Goal: Task Accomplishment & Management: Manage account settings

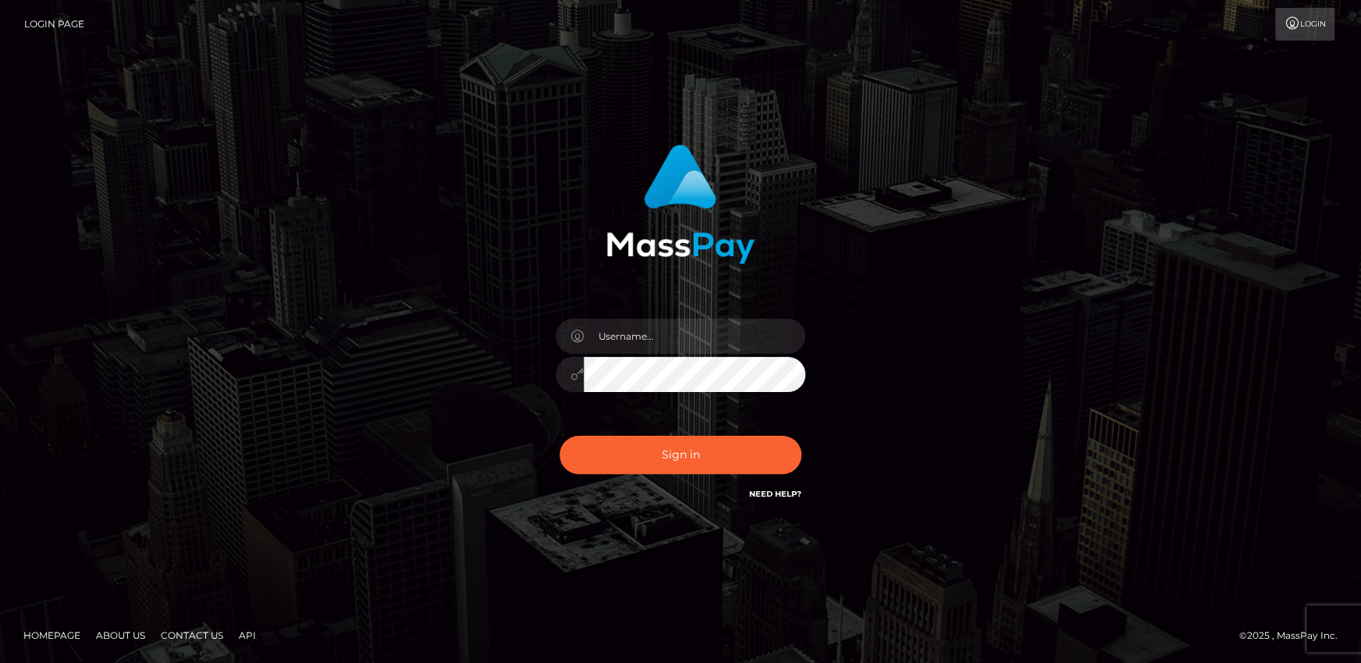
click at [719, 316] on div at bounding box center [680, 366] width 273 height 119
drag, startPoint x: 717, startPoint y: 332, endPoint x: 708, endPoint y: 348, distance: 18.5
click at [717, 332] on input "text" at bounding box center [695, 336] width 222 height 35
click at [625, 461] on button "Sign in" at bounding box center [681, 455] width 242 height 38
click at [647, 343] on input "text" at bounding box center [695, 336] width 222 height 35
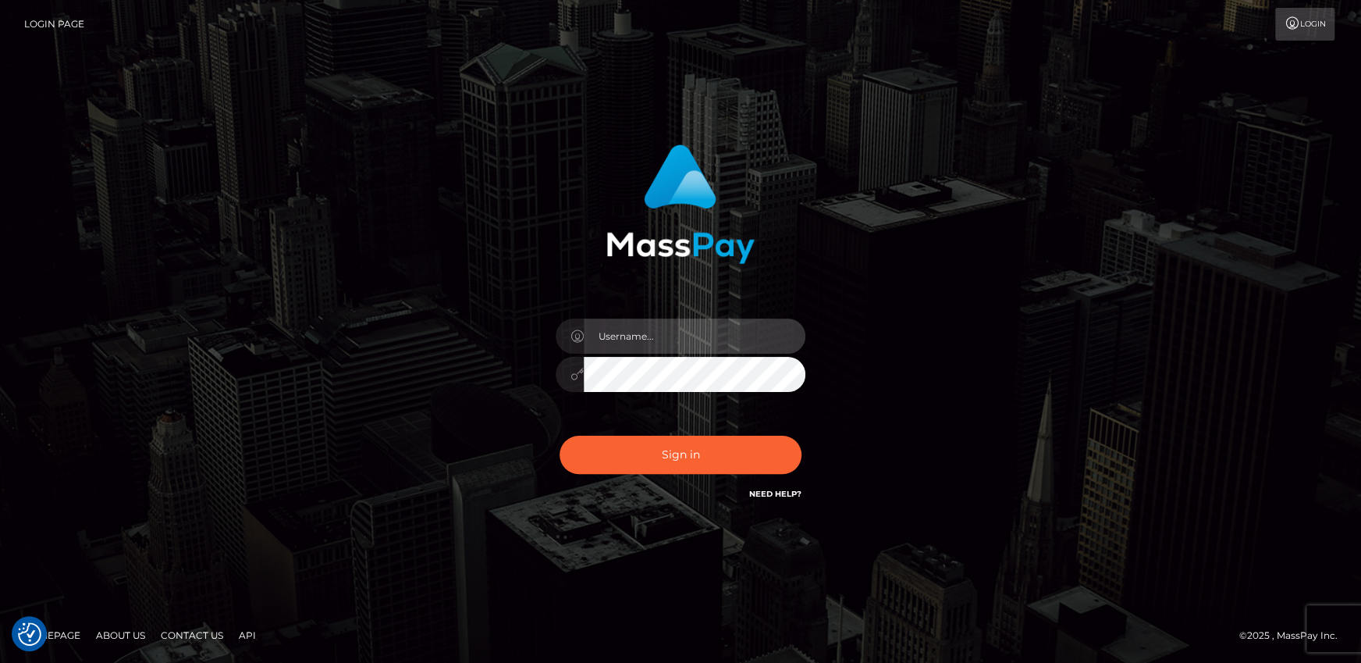
type input "Andrei.rollacan"
click at [560, 436] on button "Sign in" at bounding box center [681, 455] width 242 height 38
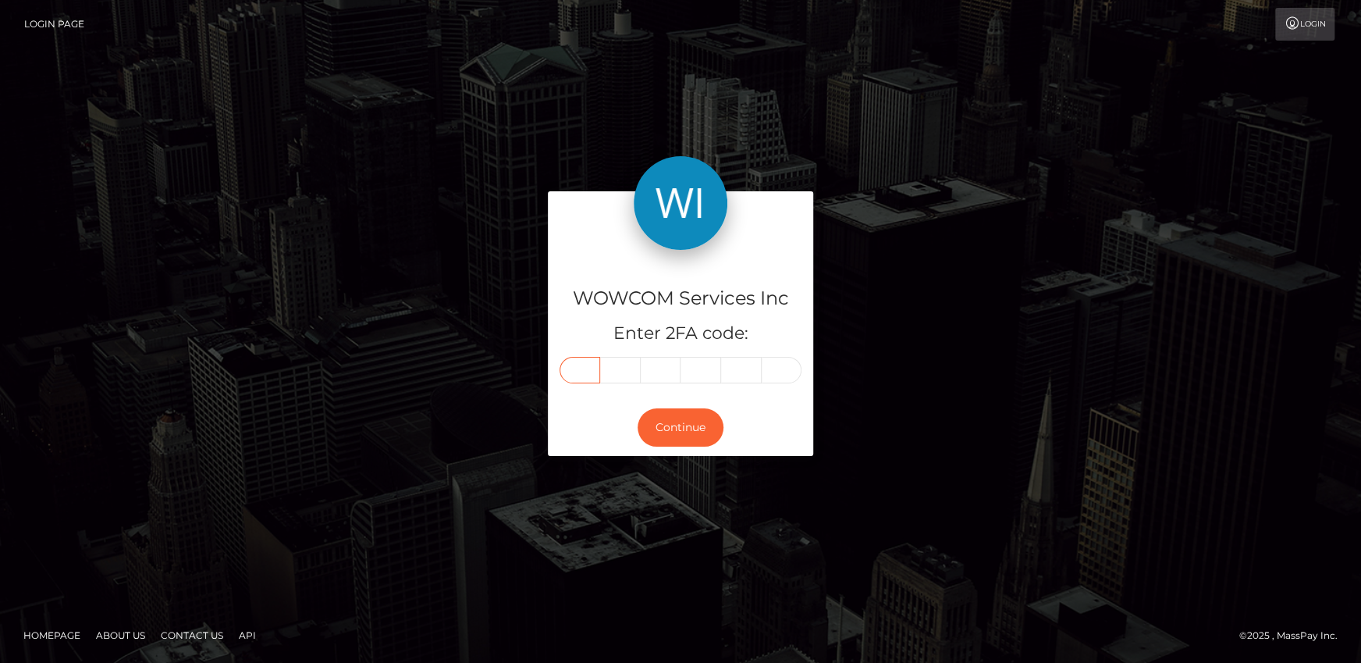
click at [585, 372] on input "text" at bounding box center [580, 370] width 41 height 27
type input "8"
type input "9"
type input "2"
type input "4"
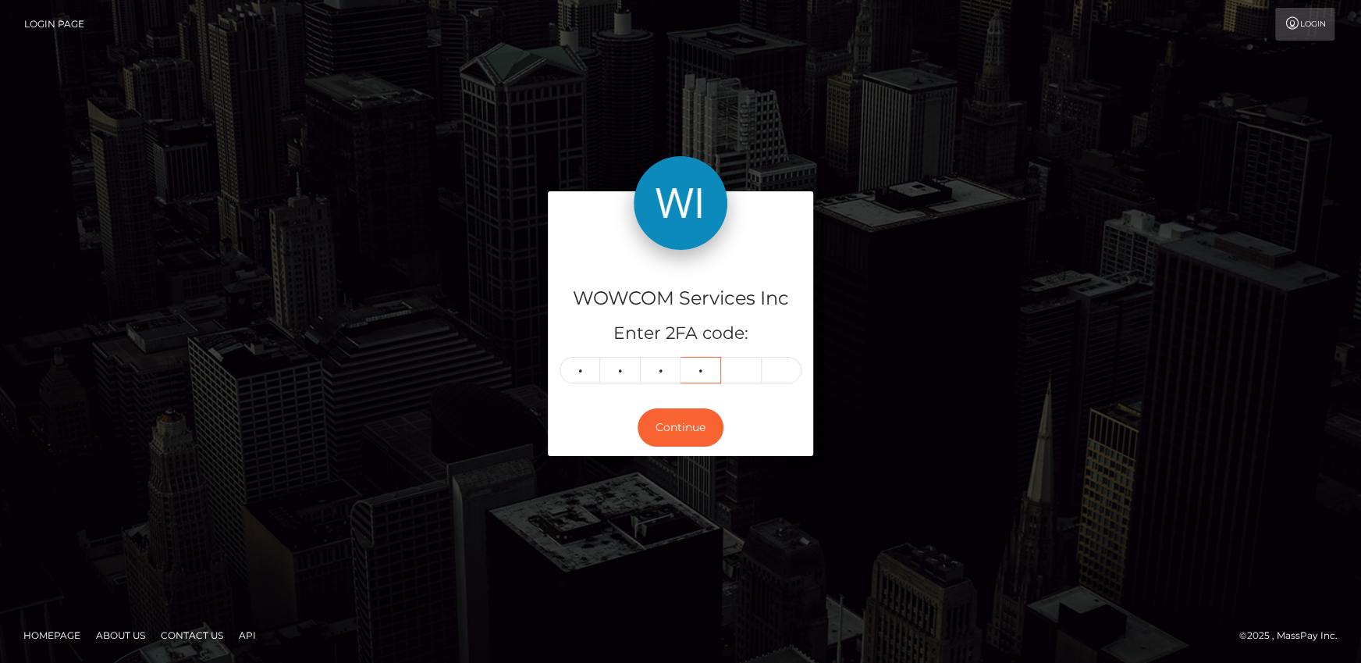
type input "2"
type input "0"
type input "9"
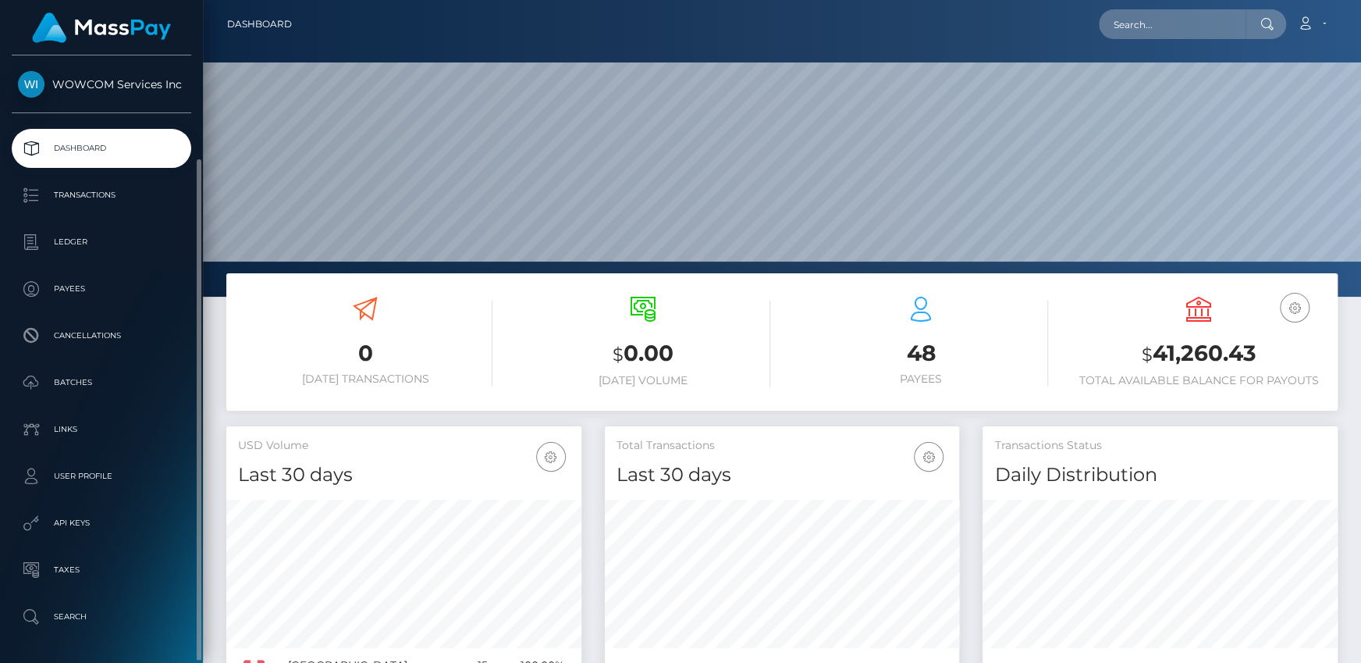
scroll to position [54, 0]
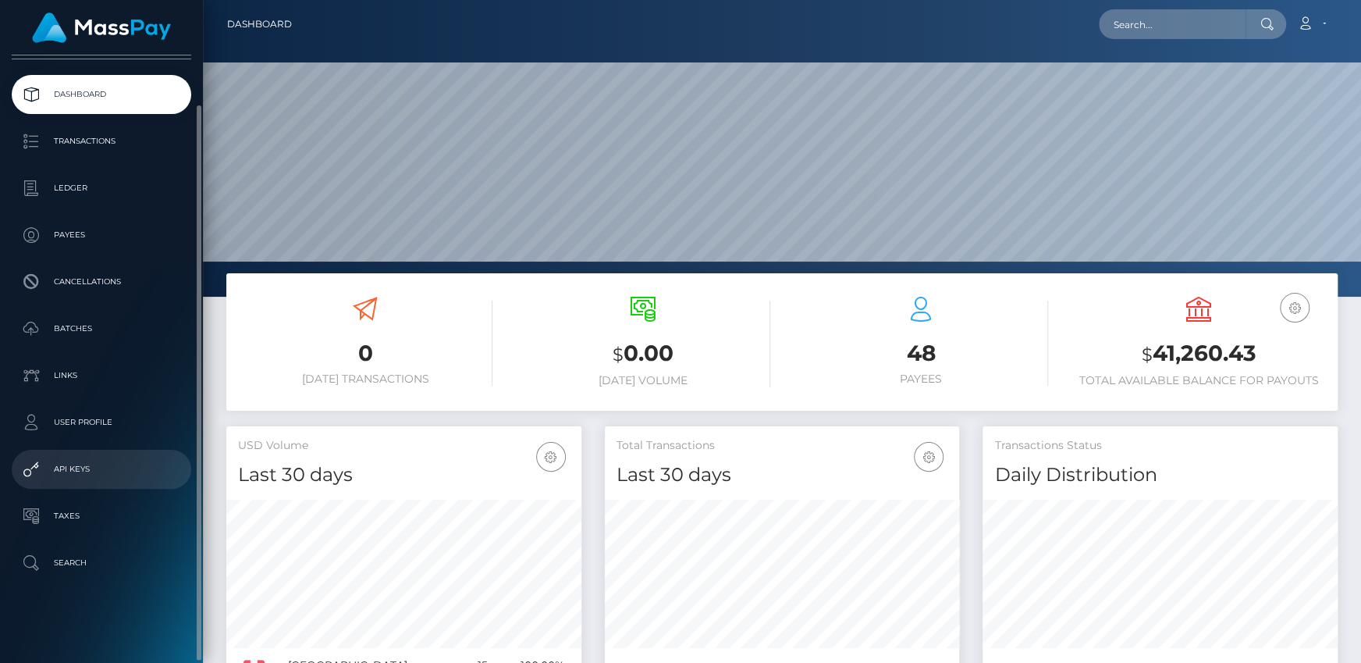
click at [88, 472] on p "API Keys" at bounding box center [101, 468] width 167 height 23
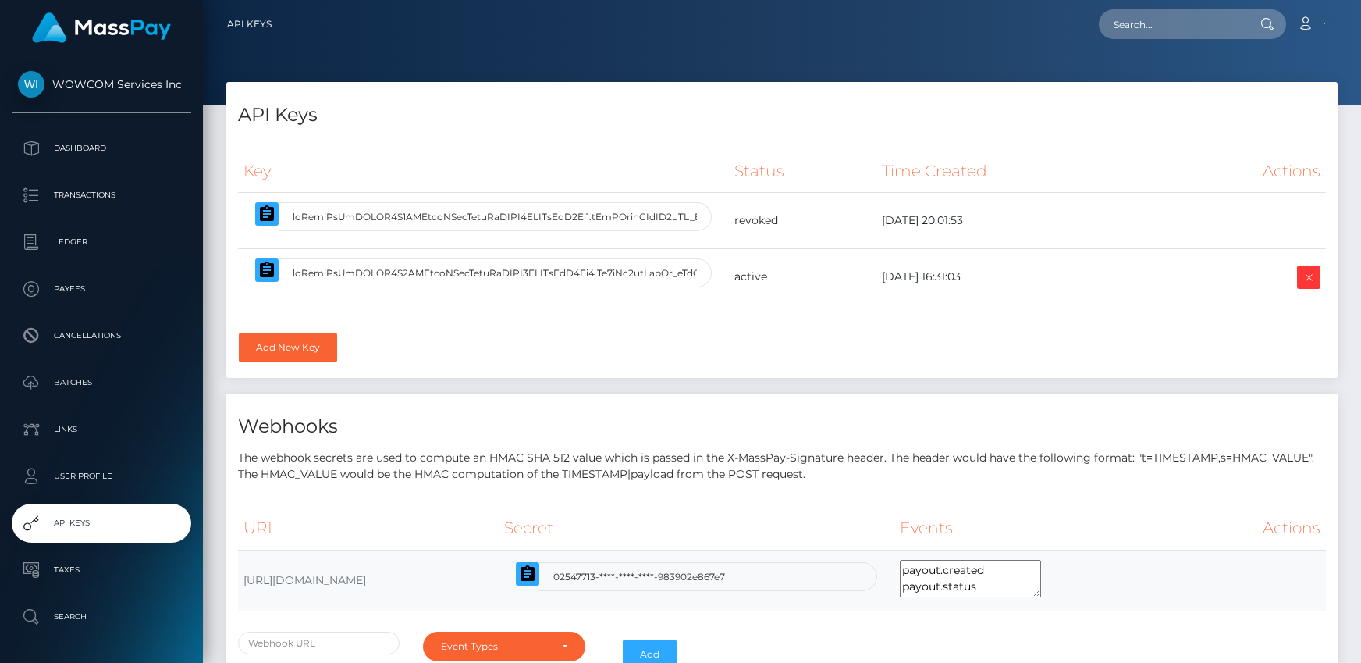
select select
click at [661, 229] on input "text" at bounding box center [495, 216] width 433 height 29
click at [781, 294] on td "active" at bounding box center [803, 277] width 148 height 56
click at [671, 277] on input "text" at bounding box center [495, 272] width 433 height 29
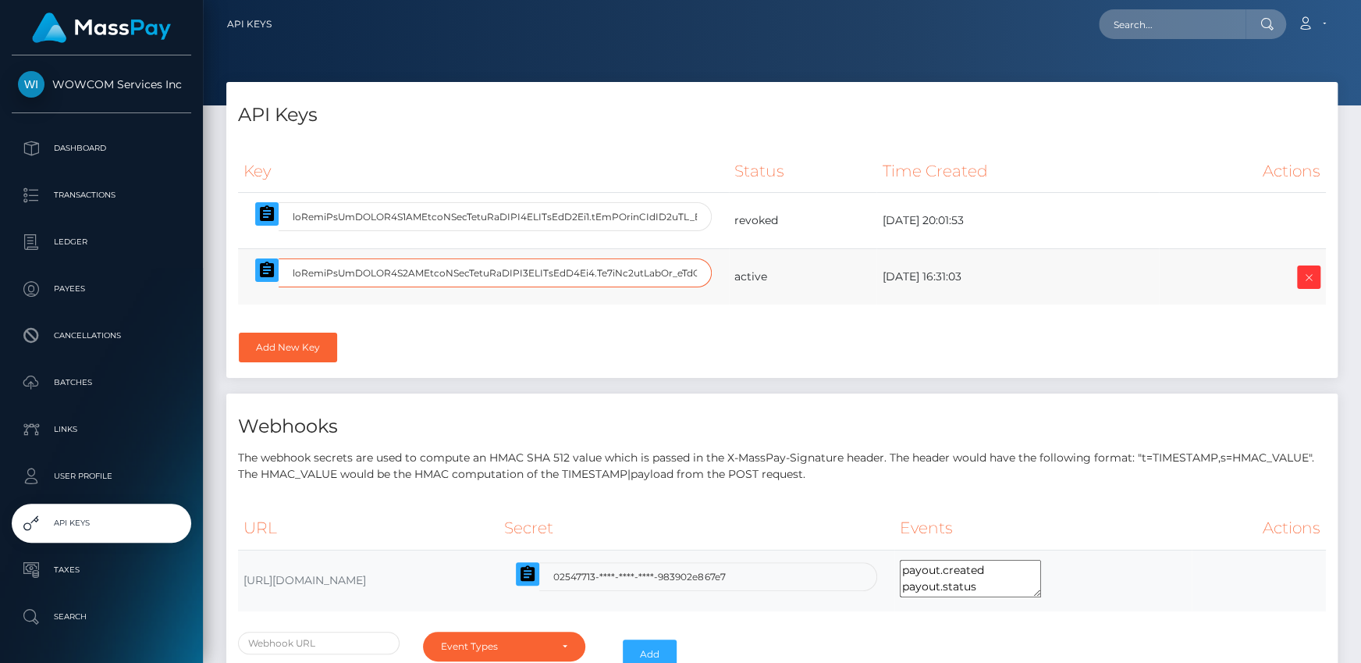
click at [671, 277] on input "text" at bounding box center [495, 272] width 433 height 29
click at [589, 272] on input "text" at bounding box center [495, 272] width 433 height 29
drag, startPoint x: 551, startPoint y: 273, endPoint x: 931, endPoint y: 279, distance: 380.2
click at [931, 279] on tr "active [DATE] 16:31:03" at bounding box center [782, 277] width 1088 height 56
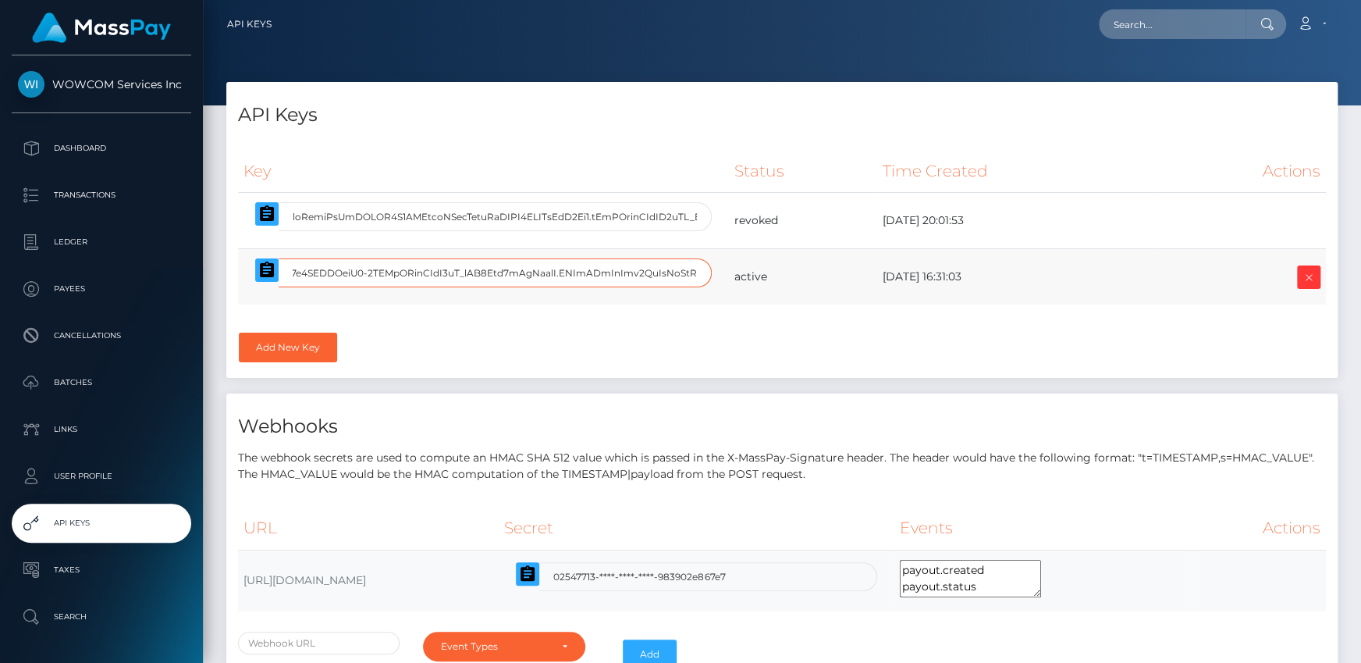
click at [645, 266] on input "text" at bounding box center [495, 272] width 433 height 29
click at [745, 269] on tr "active [DATE] 16:31:03" at bounding box center [782, 277] width 1088 height 56
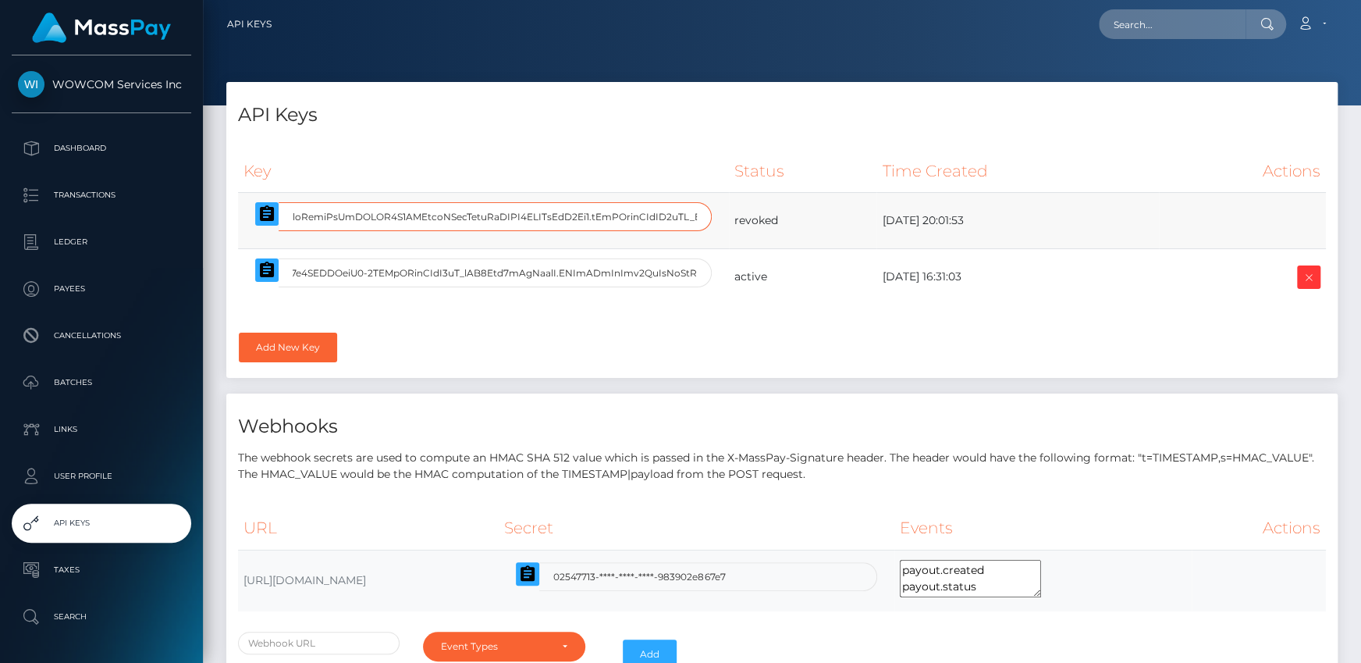
click at [664, 218] on input "text" at bounding box center [495, 216] width 433 height 29
drag, startPoint x: 635, startPoint y: 213, endPoint x: 952, endPoint y: 209, distance: 317.7
click at [952, 209] on tr "revoked [DATE] 20:01:53" at bounding box center [782, 221] width 1088 height 56
click at [683, 215] on input "text" at bounding box center [495, 216] width 433 height 29
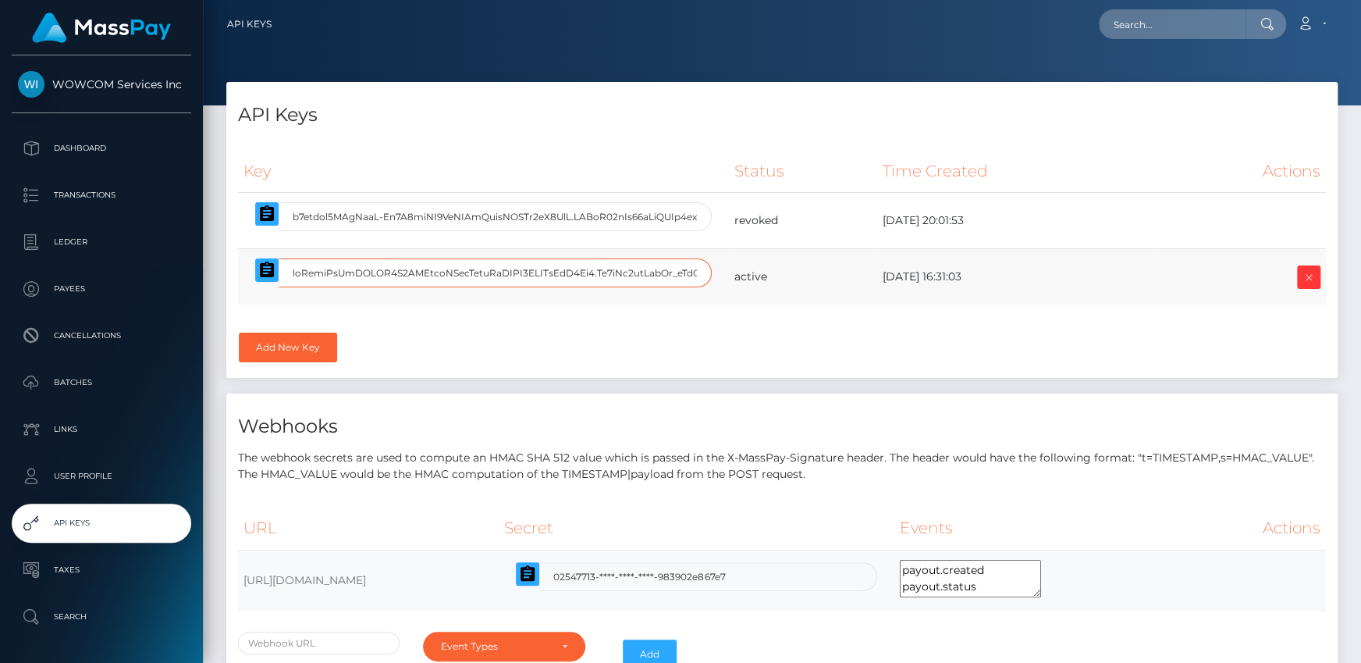
click at [703, 267] on input "text" at bounding box center [495, 272] width 433 height 29
click at [772, 335] on div "Key Status Time Created Actions" at bounding box center [782, 258] width 1112 height 240
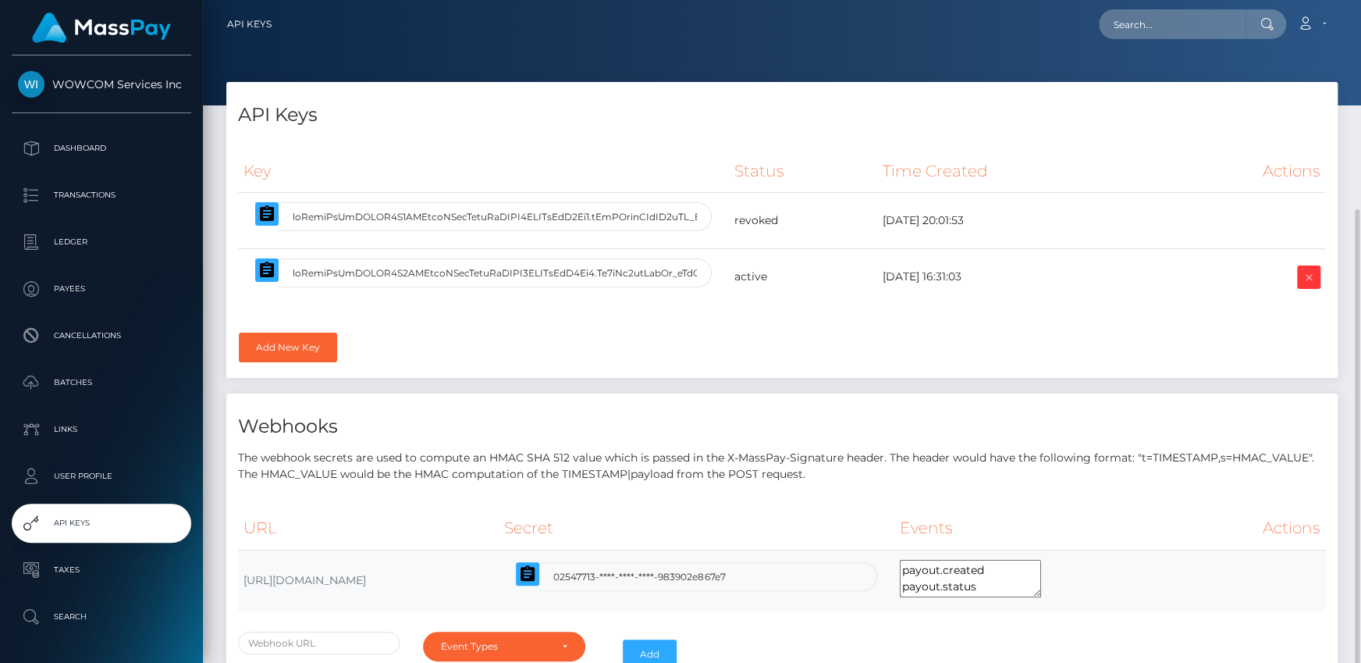
scroll to position [112, 0]
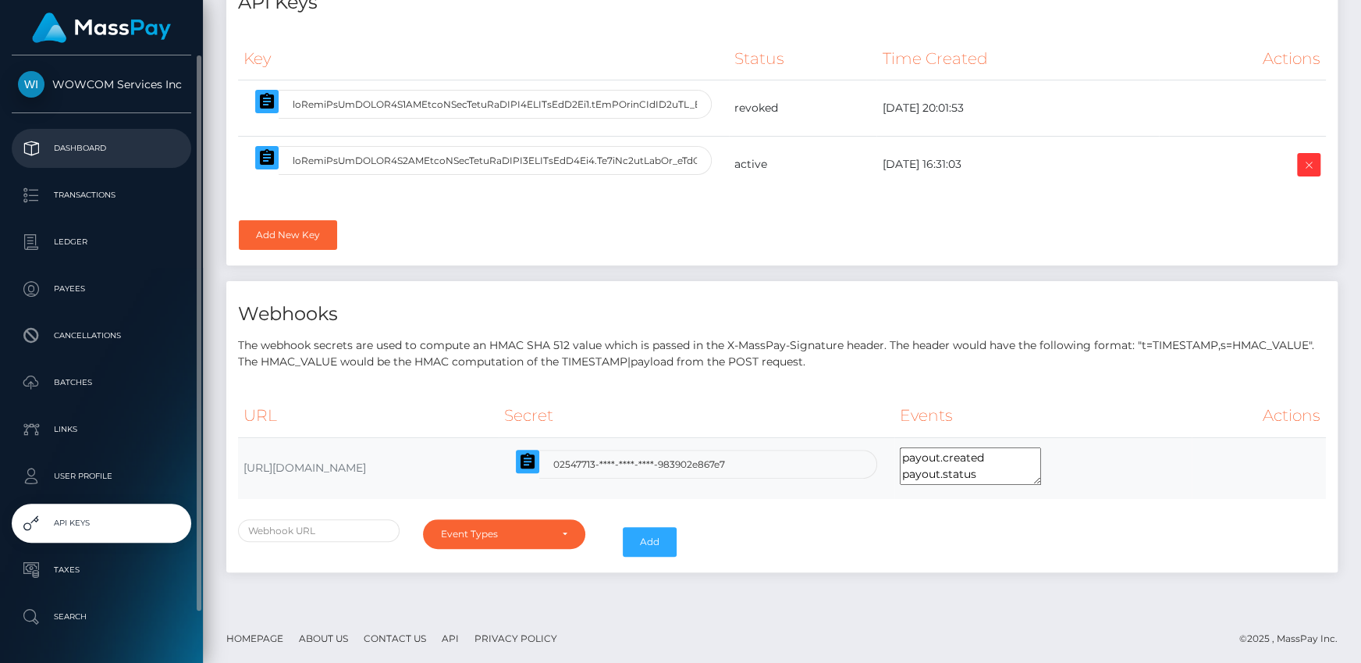
click at [90, 158] on p "Dashboard" at bounding box center [101, 148] width 167 height 23
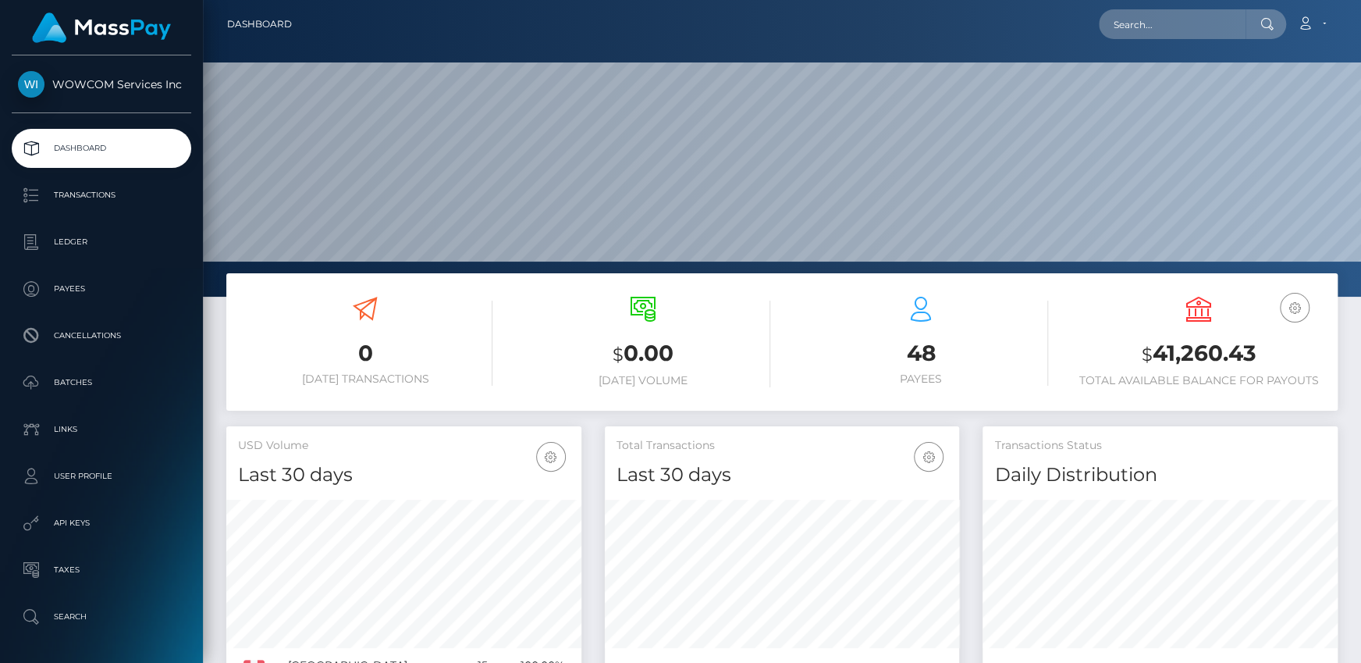
scroll to position [276, 354]
